Goal: Transaction & Acquisition: Purchase product/service

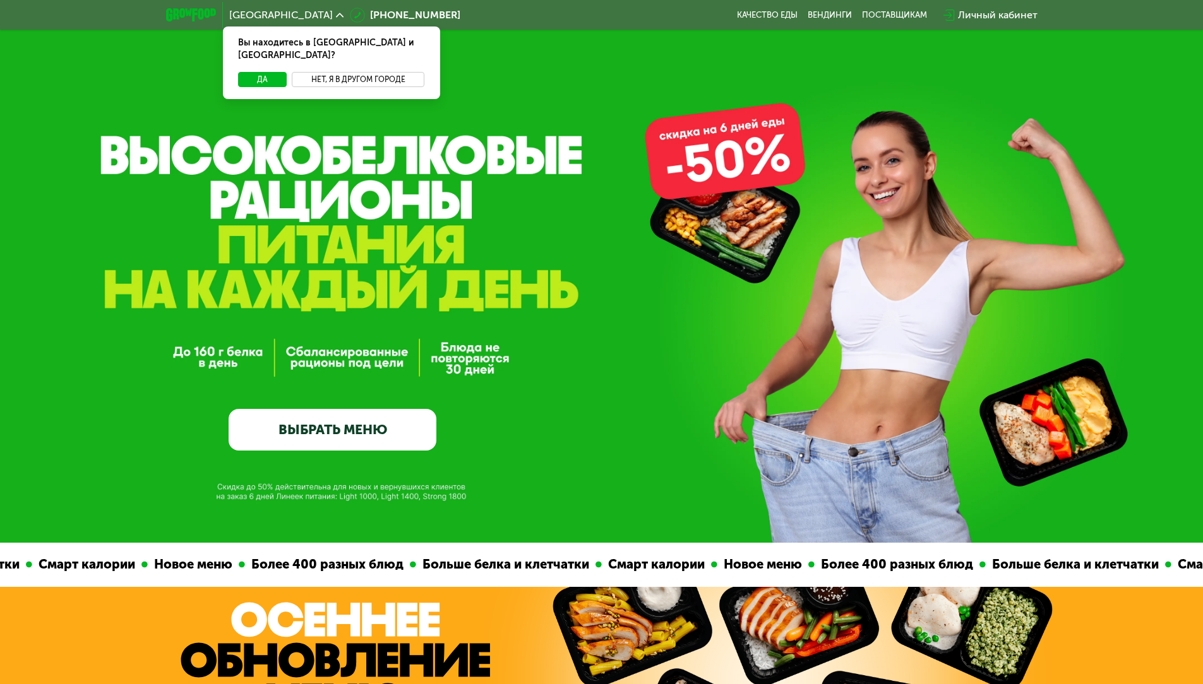
click at [361, 72] on button "Нет, я в другом городе" at bounding box center [358, 79] width 133 height 15
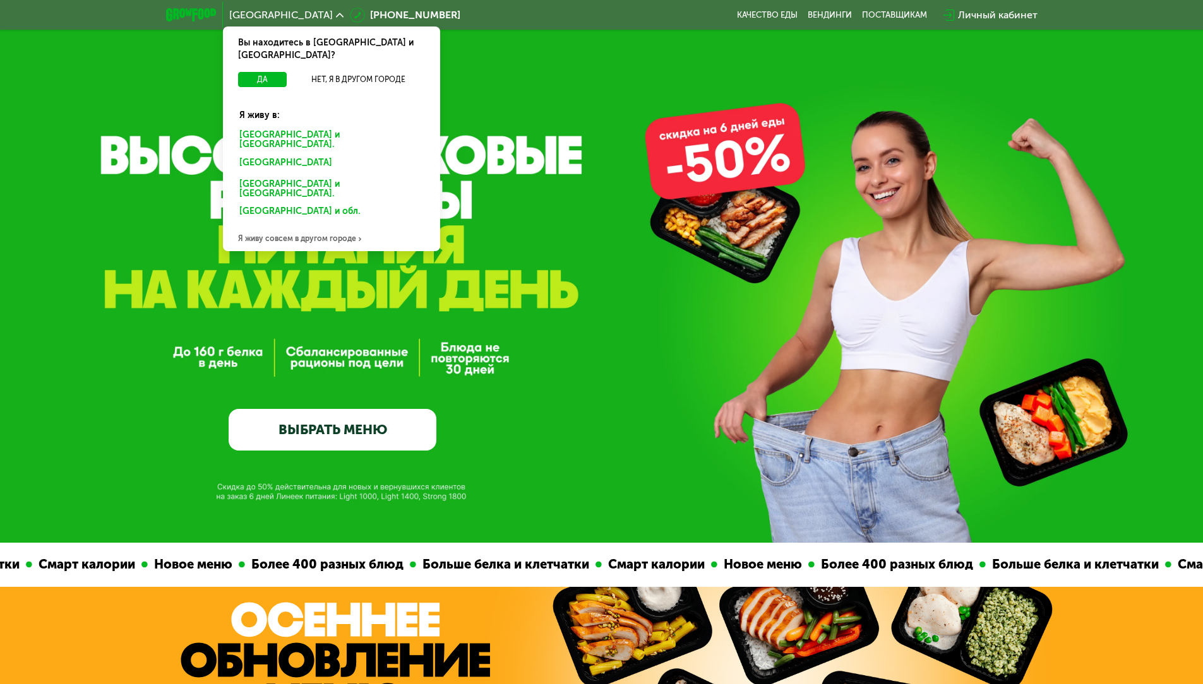
click at [303, 127] on div "Санкт-Петербурге и обл." at bounding box center [331, 140] width 202 height 27
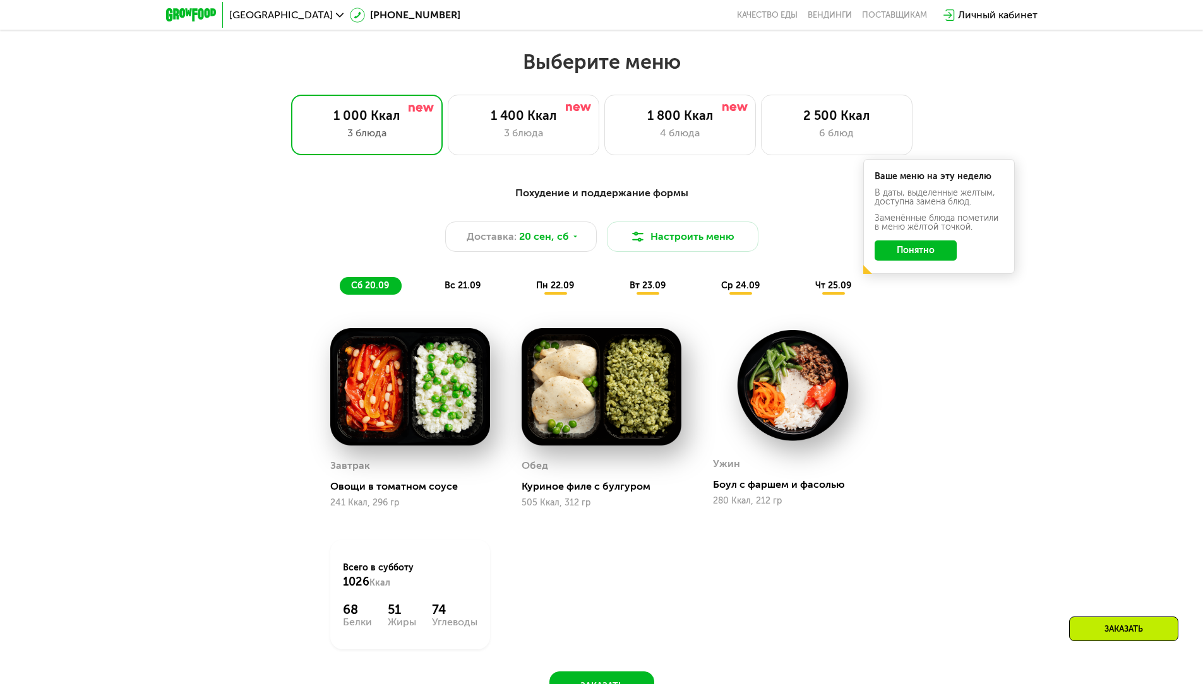
scroll to position [1073, 0]
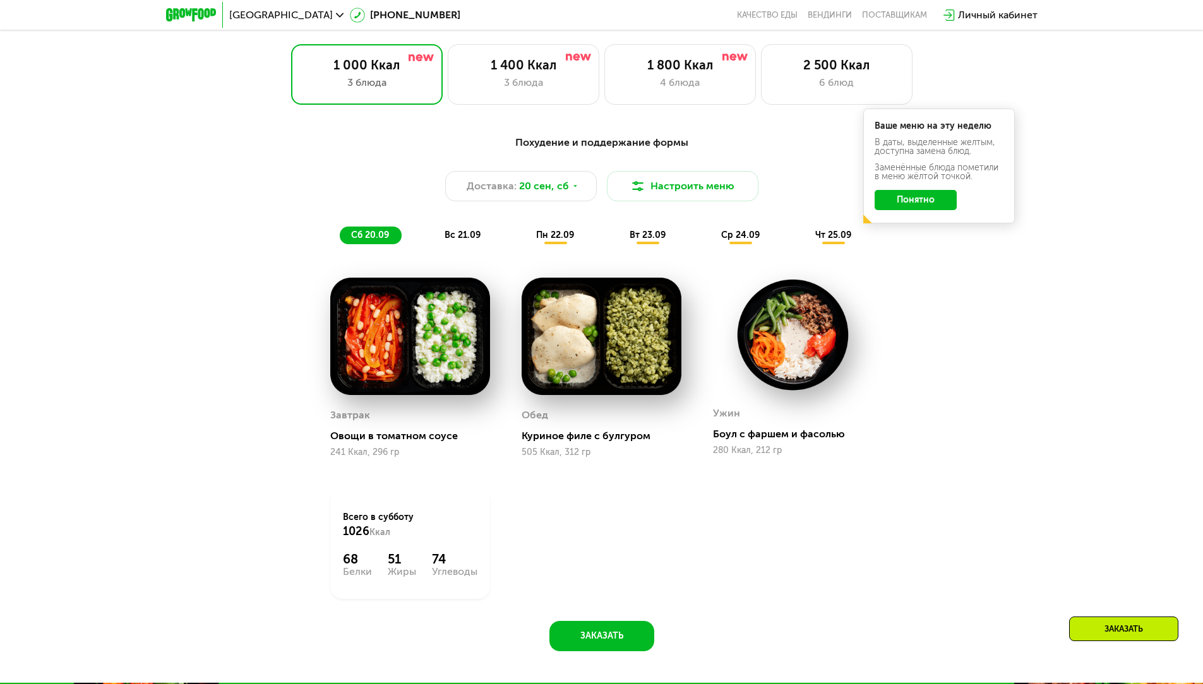
click at [453, 241] on span "вс 21.09" at bounding box center [462, 235] width 36 height 11
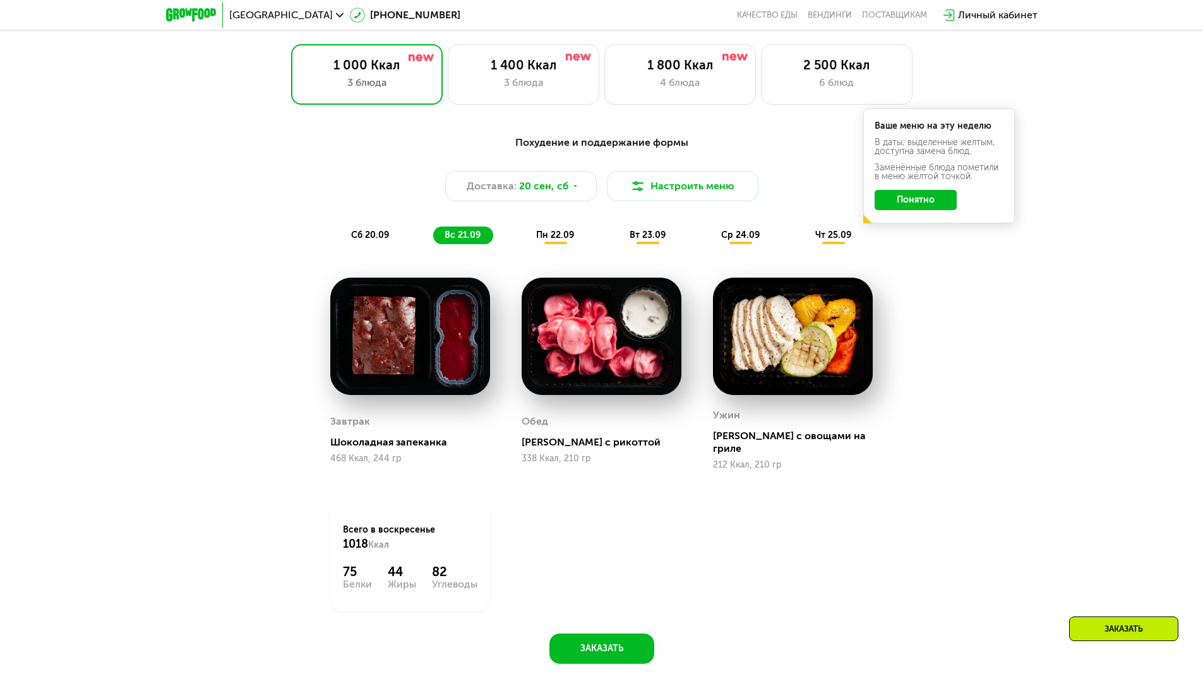
click at [549, 241] on span "пн 22.09" at bounding box center [555, 235] width 38 height 11
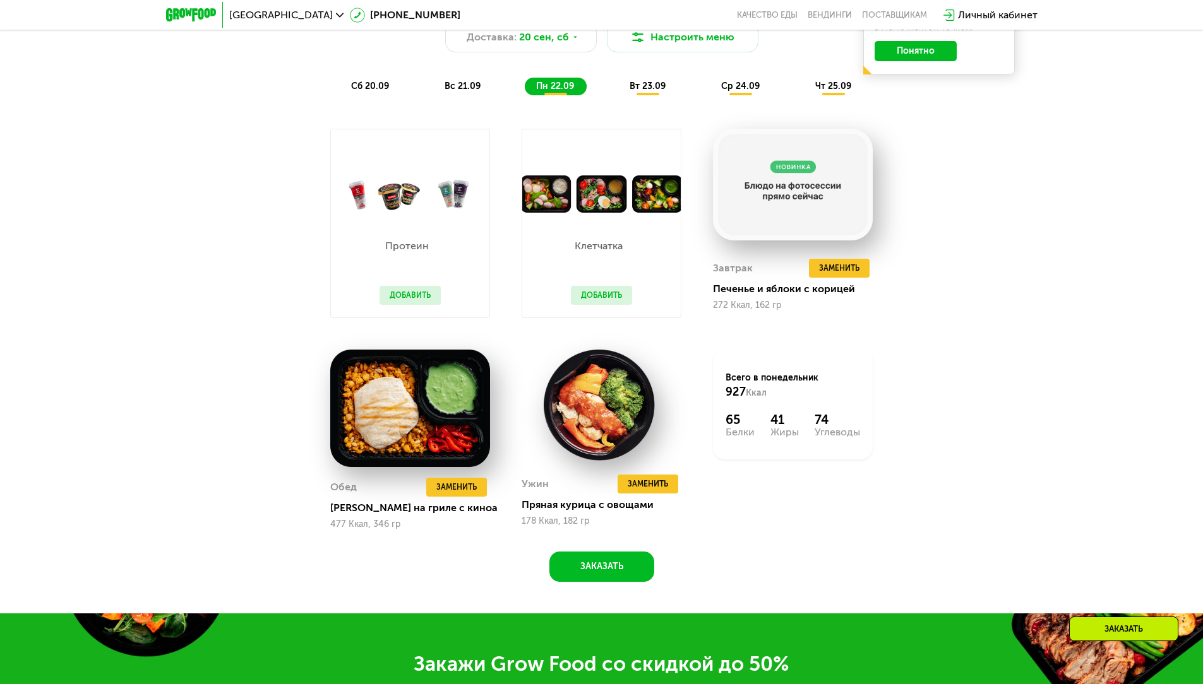
scroll to position [1199, 0]
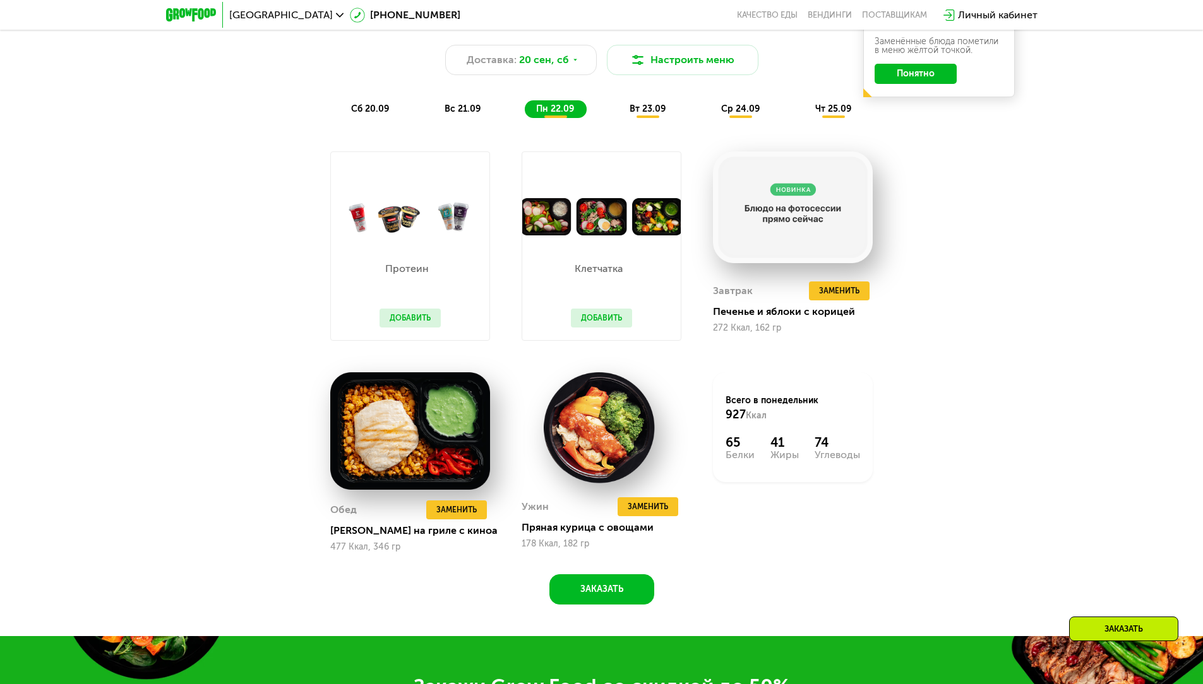
click at [652, 118] on div "вт 23.09" at bounding box center [648, 109] width 60 height 18
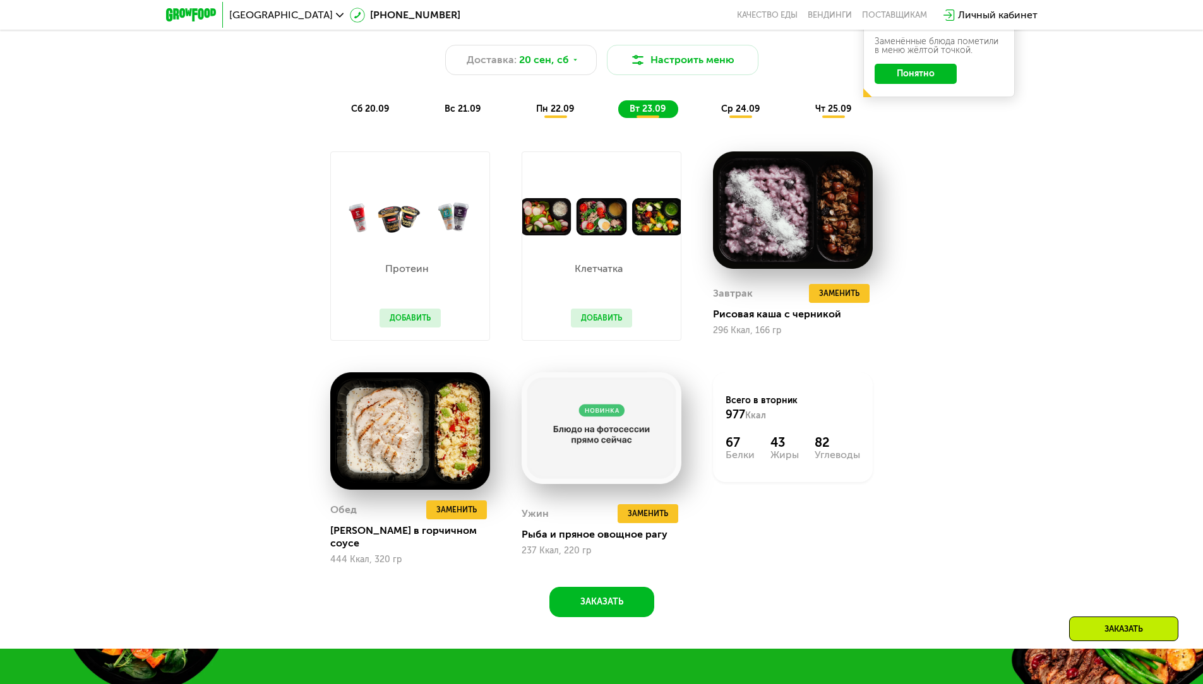
click at [725, 114] on span "ср 24.09" at bounding box center [740, 109] width 39 height 11
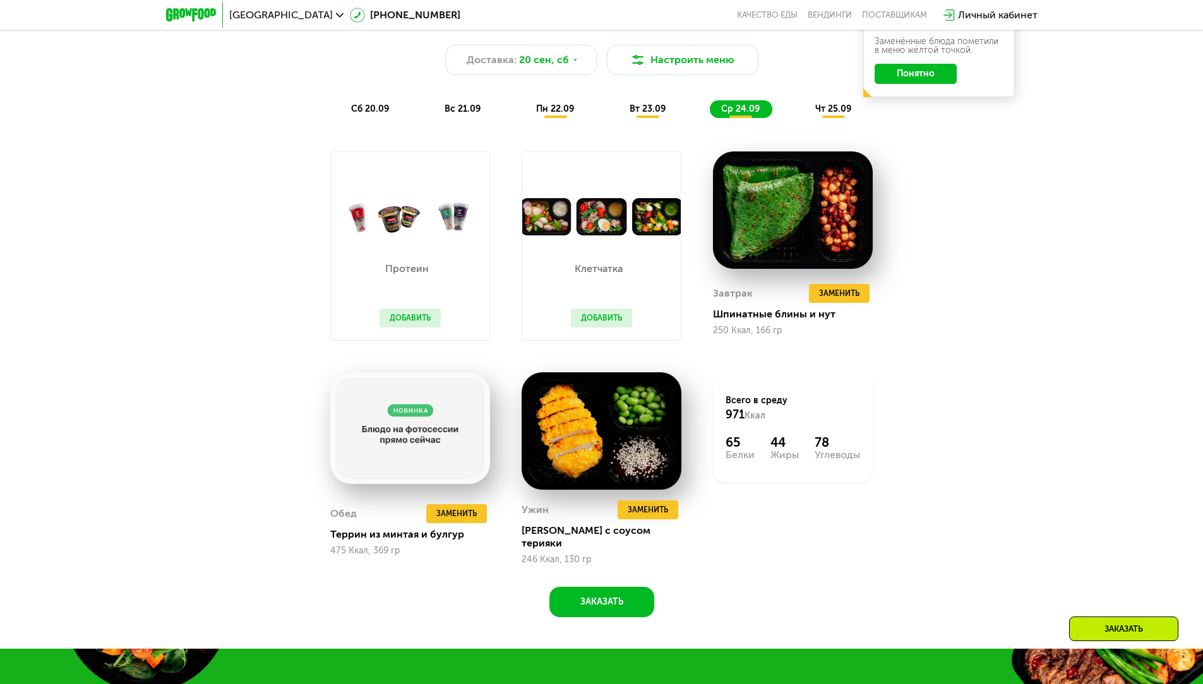
click at [824, 118] on div "чт 25.09" at bounding box center [834, 109] width 60 height 18
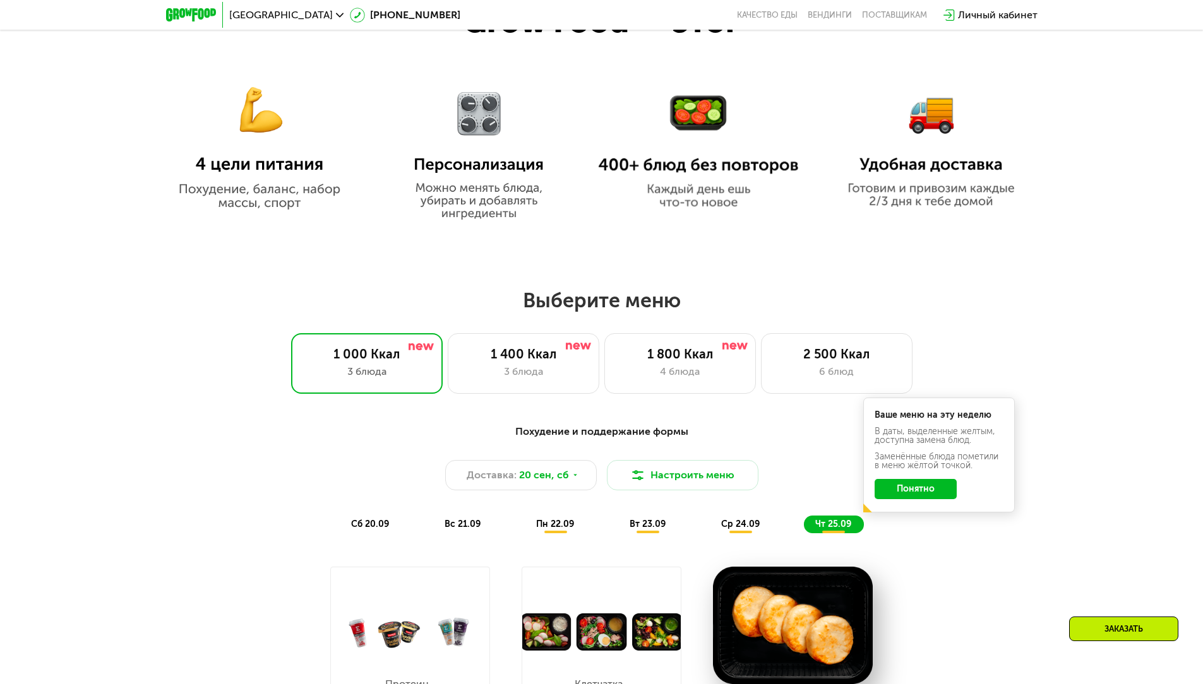
scroll to position [631, 0]
